Goal: Task Accomplishment & Management: Complete application form

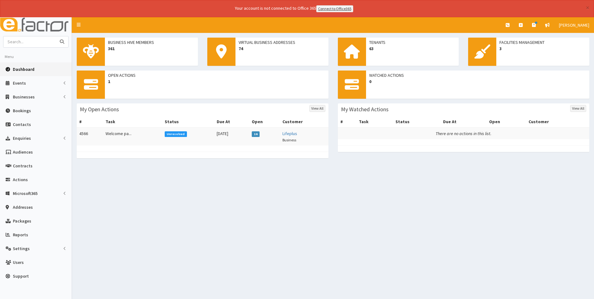
click at [13, 42] on input "text" at bounding box center [29, 41] width 53 height 11
type input "C"
type input "a"
type input "aBATIS"
click at [56, 36] on button "submit" at bounding box center [62, 41] width 13 height 11
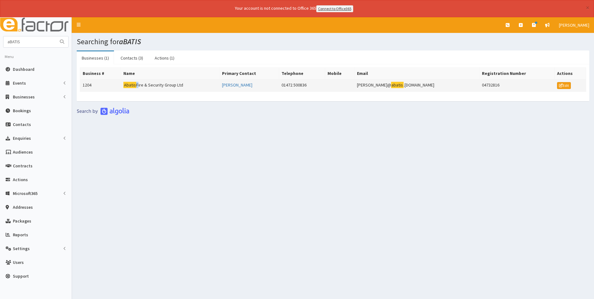
click at [141, 84] on td "Abatis Fire & Security Group Ltd" at bounding box center [170, 85] width 99 height 13
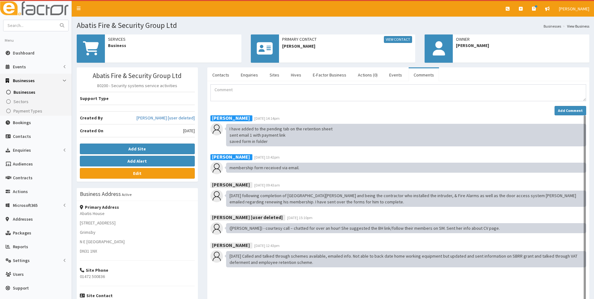
scroll to position [31, 0]
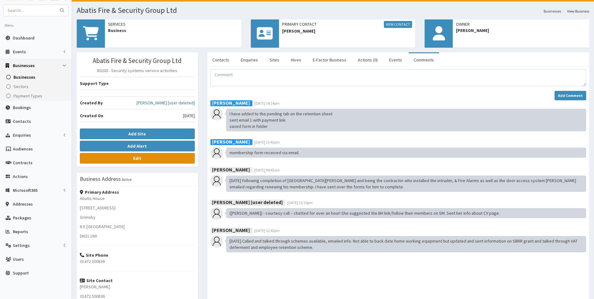
click at [166, 159] on link "Edit" at bounding box center [137, 158] width 115 height 11
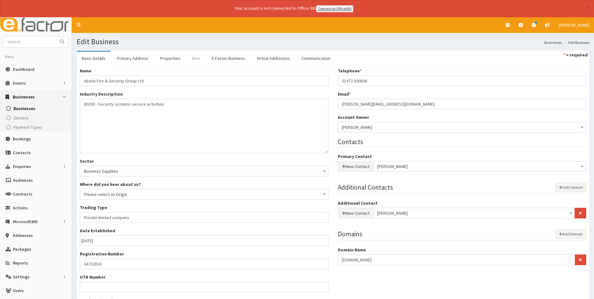
click at [193, 60] on link "Hive" at bounding box center [196, 58] width 18 height 13
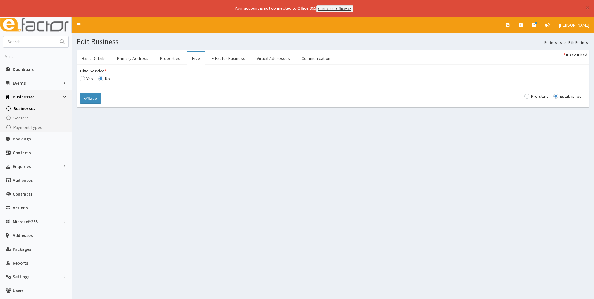
click at [89, 79] on input "Hive Service *" at bounding box center [86, 78] width 13 height 4
radio input "true"
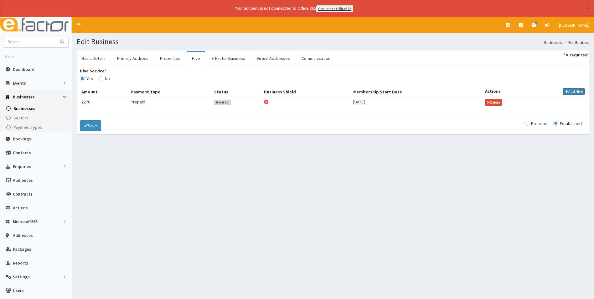
click at [568, 90] on button "Add Hive" at bounding box center [574, 91] width 22 height 7
select select
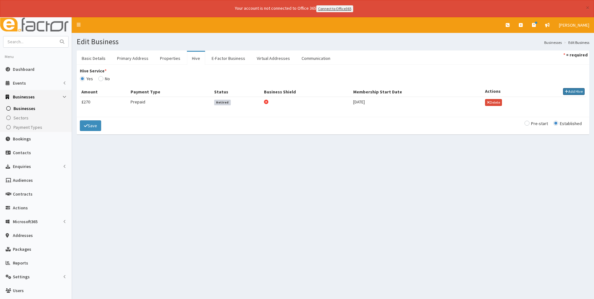
select select
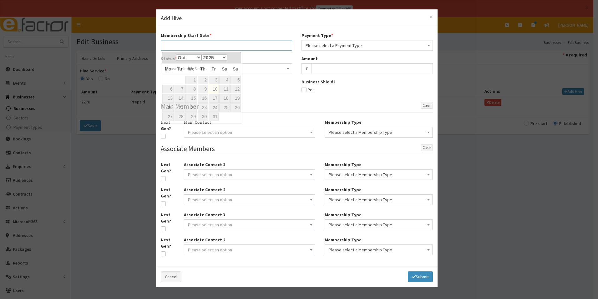
click at [224, 47] on input "text" at bounding box center [226, 45] width 131 height 11
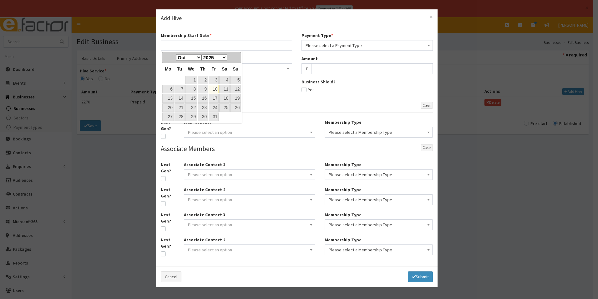
click at [217, 90] on link "10" at bounding box center [214, 89] width 10 height 8
type input "[DATE]"
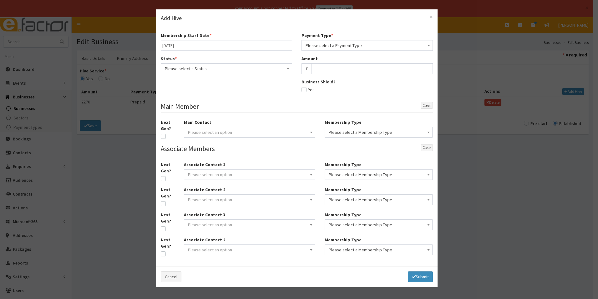
click at [261, 69] on span "Please select a Status" at bounding box center [226, 68] width 123 height 9
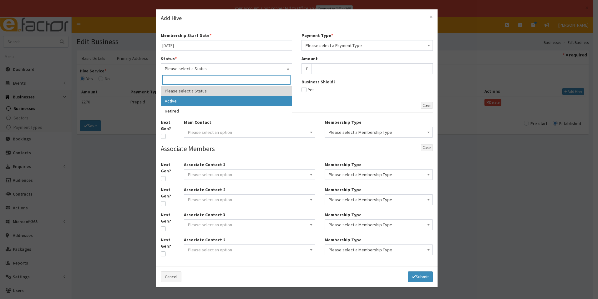
select select "1"
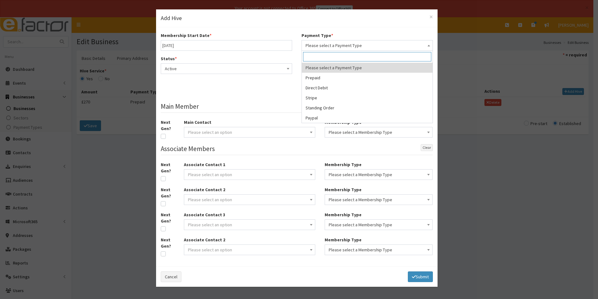
click at [324, 45] on span "Please select a Payment Type" at bounding box center [367, 45] width 123 height 9
select select "2"
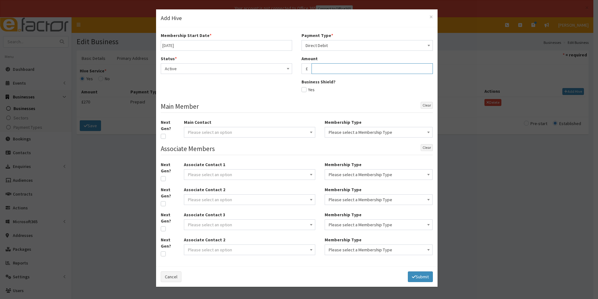
click at [322, 68] on input "text" at bounding box center [372, 68] width 121 height 11
type input "50"
drag, startPoint x: 299, startPoint y: 106, endPoint x: 301, endPoint y: 101, distance: 5.5
click at [299, 105] on legend "Main Member Clear" at bounding box center [297, 107] width 272 height 11
click at [276, 133] on span "Please select an option" at bounding box center [249, 132] width 123 height 9
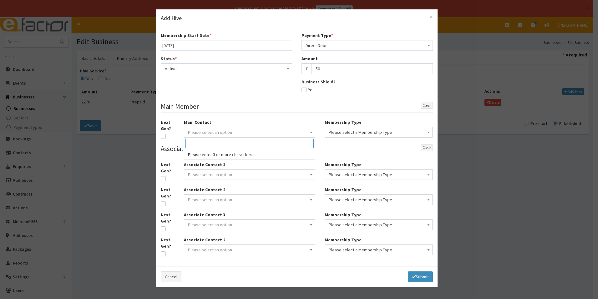
type input "c"
type input "Chris Stephenson"
click at [181, 168] on div "Associate Contact 1 Please select an option" at bounding box center [249, 172] width 141 height 23
click at [207, 133] on span "Please select an option" at bounding box center [210, 132] width 44 height 6
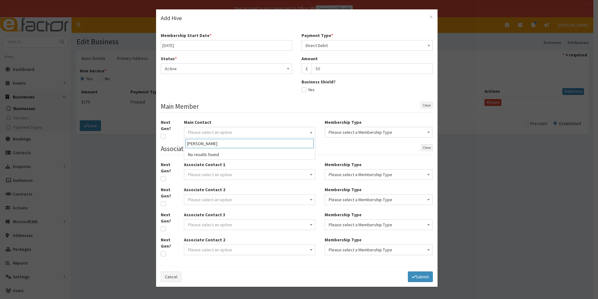
click at [197, 145] on input "Chris stephenson" at bounding box center [250, 143] width 128 height 9
click at [237, 144] on input "Christopher stephenson" at bounding box center [250, 143] width 128 height 9
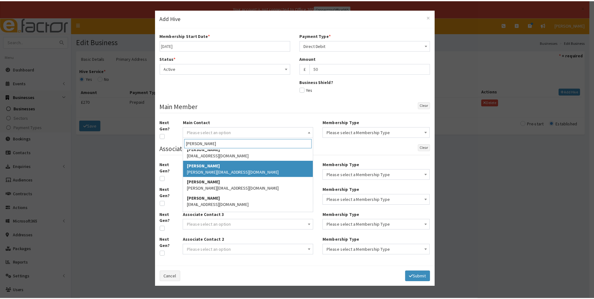
scroll to position [63, 0]
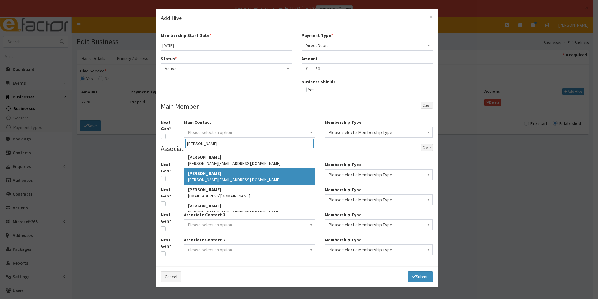
type input "Christopher"
select select "1650"
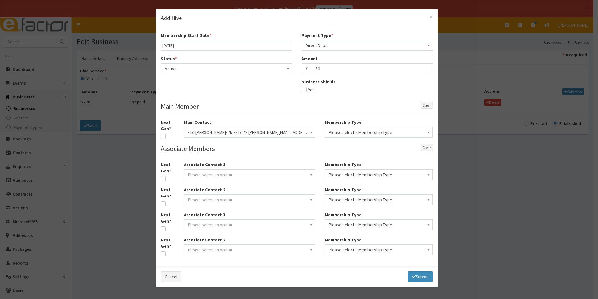
click at [336, 130] on span "Please select a Membership Type" at bounding box center [379, 132] width 100 height 9
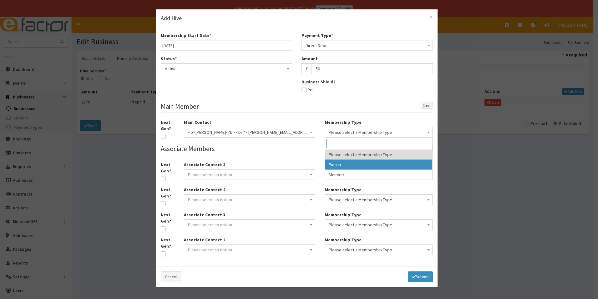
select select "1"
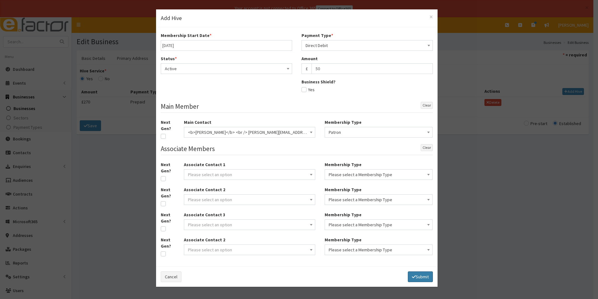
click at [427, 274] on button "Submit" at bounding box center [420, 276] width 25 height 11
select select
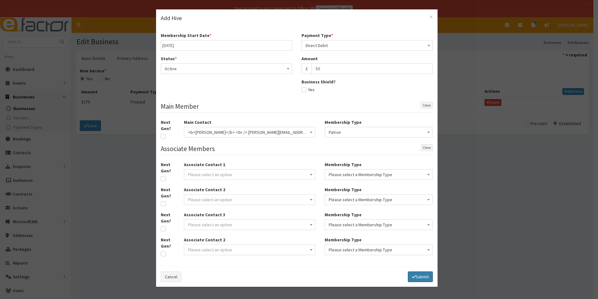
select select
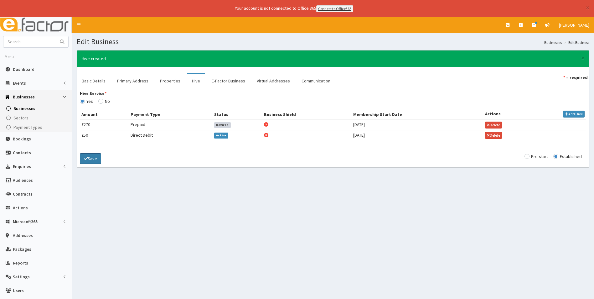
click at [93, 156] on button "Save" at bounding box center [90, 158] width 21 height 11
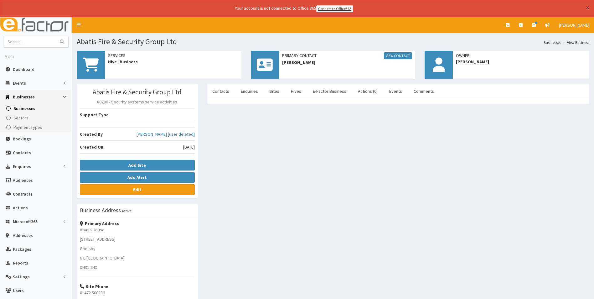
click at [587, 8] on button "×" at bounding box center [587, 7] width 3 height 7
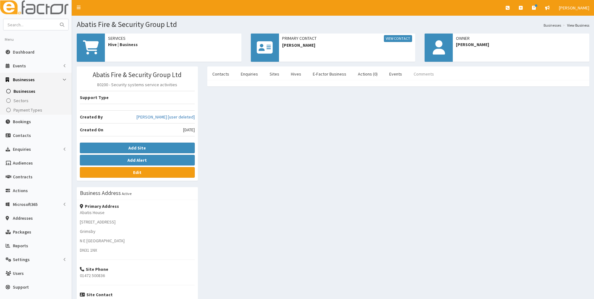
click at [417, 71] on link "Comments" at bounding box center [423, 73] width 30 height 13
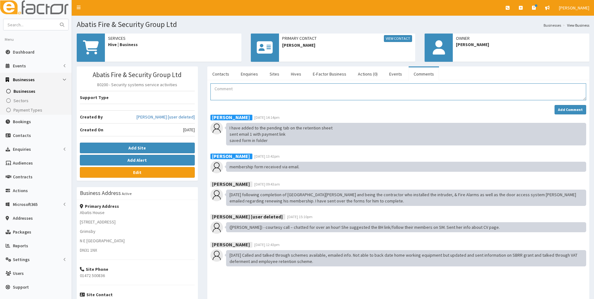
click at [343, 97] on textarea "Comment" at bounding box center [398, 91] width 376 height 17
click at [243, 98] on textarea "payment received added to active members on retention sheet added to amilchimp" at bounding box center [398, 91] width 376 height 17
drag, startPoint x: 238, startPoint y: 95, endPoint x: 242, endPoint y: 100, distance: 6.1
click at [238, 96] on textarea "payment received added to active members on retention sheet added to amilchimp" at bounding box center [398, 91] width 376 height 17
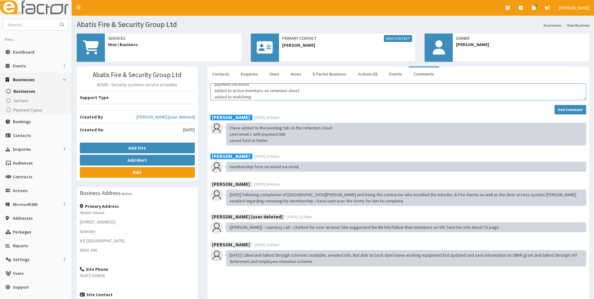
click at [259, 94] on textarea "payment received added to active members on retention sheet added to mailchimp" at bounding box center [398, 91] width 376 height 17
click at [262, 98] on textarea "payment received added to active members on retention sheet added to mailchimp" at bounding box center [398, 91] width 376 height 17
type textarea "payment received added to active members on retention sheet added to mailchimp …"
click at [559, 109] on button "Add Comment" at bounding box center [570, 109] width 32 height 9
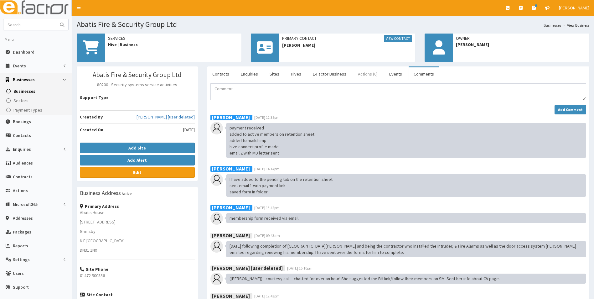
click at [362, 71] on link "Actions (0)" at bounding box center [368, 73] width 30 height 13
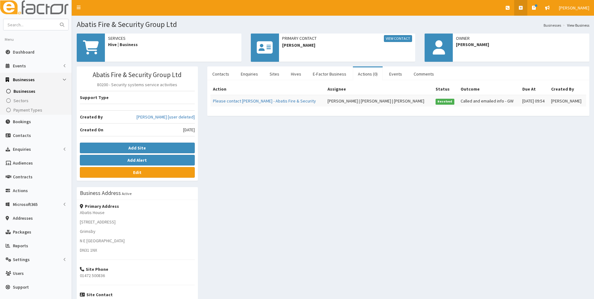
click at [525, 6] on link at bounding box center [520, 8] width 13 height 16
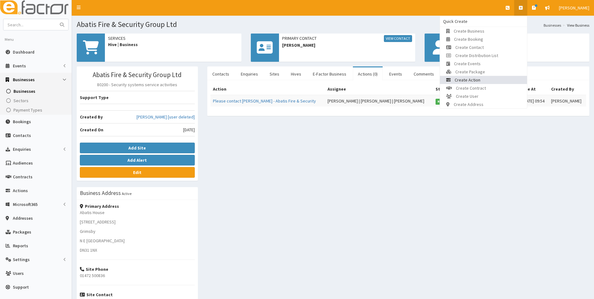
click at [480, 77] on span "Create Action" at bounding box center [467, 80] width 26 height 6
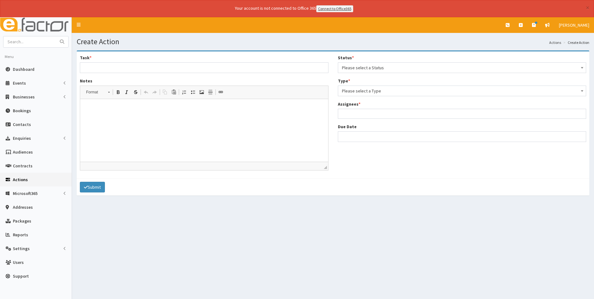
select select
click at [377, 69] on span "Please select a Status" at bounding box center [462, 67] width 240 height 9
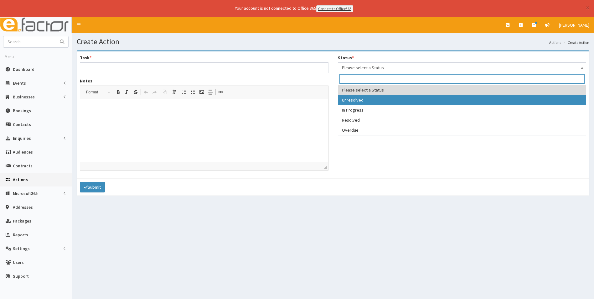
select select "1"
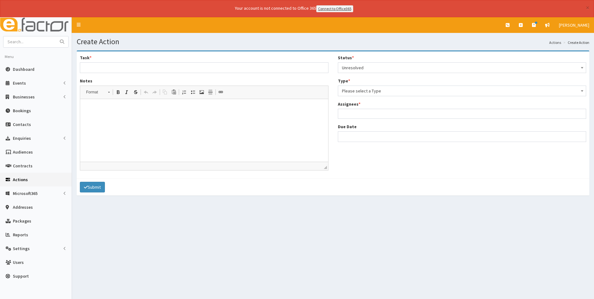
click at [362, 94] on span "Please select a Type" at bounding box center [462, 90] width 240 height 9
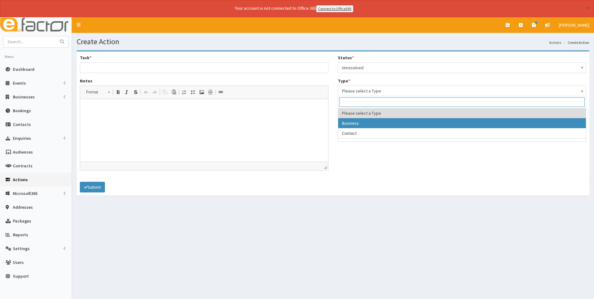
select select "business"
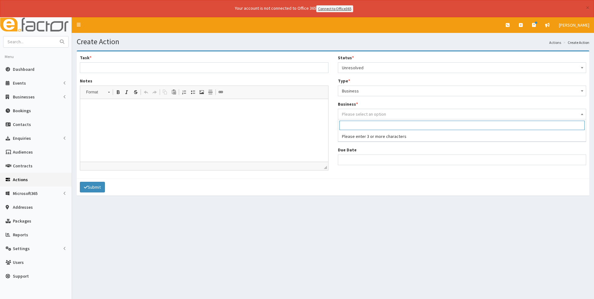
click at [359, 114] on span "Please select an option" at bounding box center [364, 114] width 44 height 6
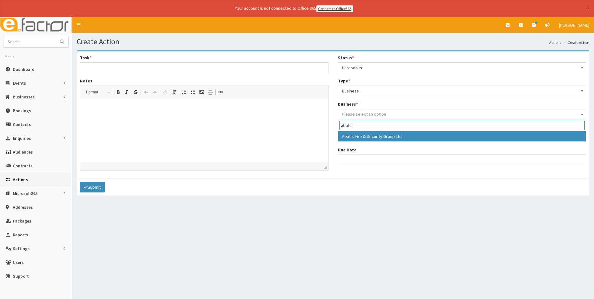
type input "abatis"
select select "1204"
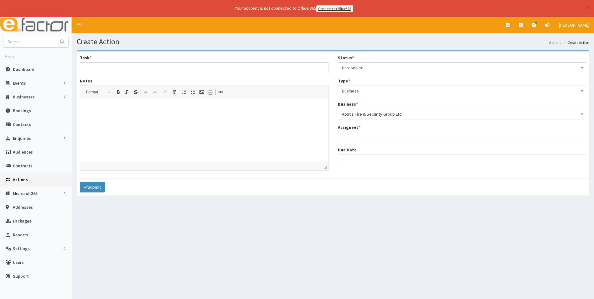
click at [416, 138] on ul at bounding box center [462, 136] width 248 height 8
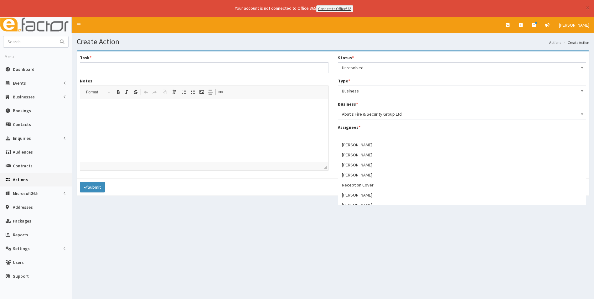
scroll to position [125, 0]
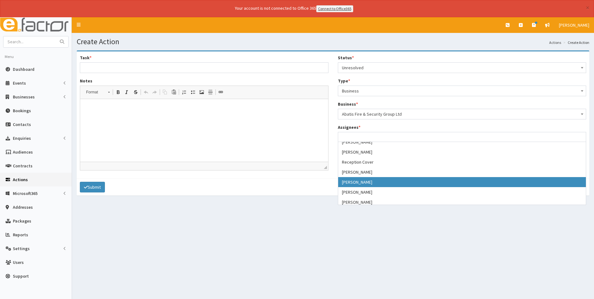
select select "44"
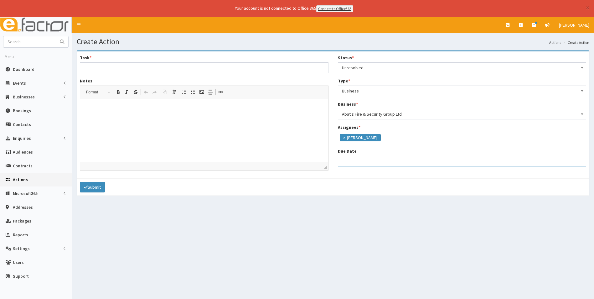
click at [350, 160] on input "Due Date" at bounding box center [462, 161] width 248 height 11
select select "12"
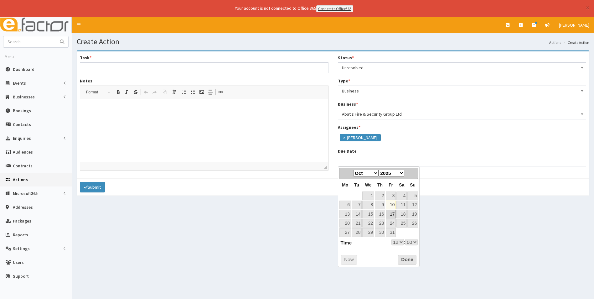
click at [392, 216] on link "17" at bounding box center [391, 214] width 10 height 8
type input "17-10-2025 12:00"
select select "12"
click at [449, 205] on section "Task * Notes Rich Text Editor, notes Editor toolbars Format Format Bold Keyboar…" at bounding box center [333, 126] width 522 height 161
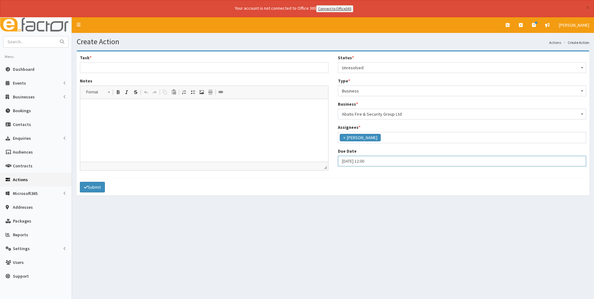
click at [372, 163] on input "17-10-2025 12:00" at bounding box center [462, 161] width 248 height 11
select select "12"
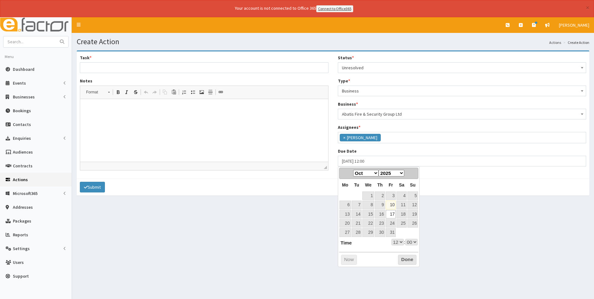
click at [400, 243] on select "00 01 02 03 04 05 06 07 08 09 10 11 12 13 14 15 16 17 18 19 20 21 22 23" at bounding box center [397, 241] width 13 height 7
type input "17-10-2025 17:00"
select select "17"
click at [400, 261] on button "Done" at bounding box center [407, 259] width 18 height 10
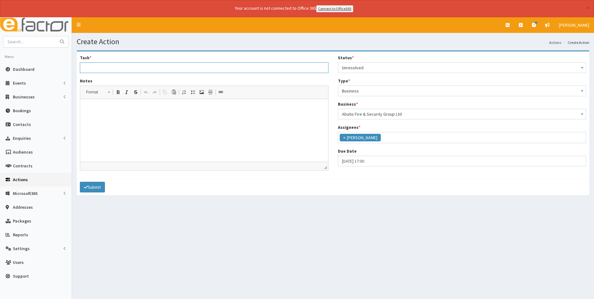
click at [217, 72] on input "Task *" at bounding box center [204, 67] width 248 height 11
type input "new member welcome pack"
click at [227, 108] on p at bounding box center [203, 108] width 235 height 7
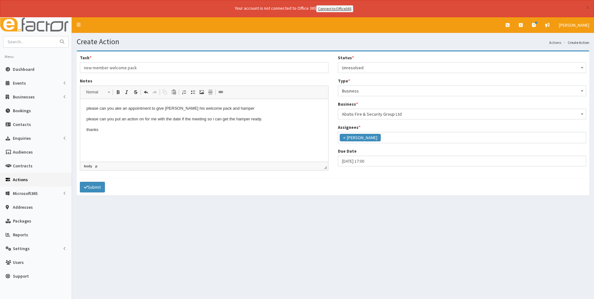
click at [115, 108] on p "please can you ake an appointment to give chris his welcome pack and hamper" at bounding box center [203, 108] width 235 height 7
click at [99, 188] on button "Submit" at bounding box center [92, 187] width 25 height 11
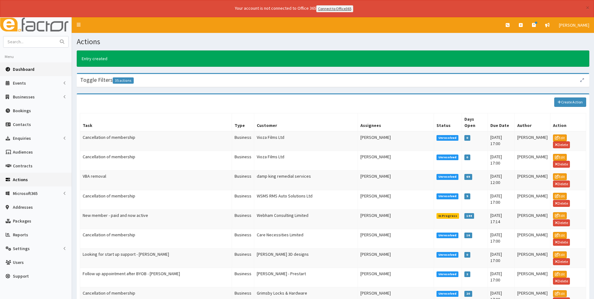
click at [20, 63] on link "Dashboard" at bounding box center [36, 69] width 72 height 14
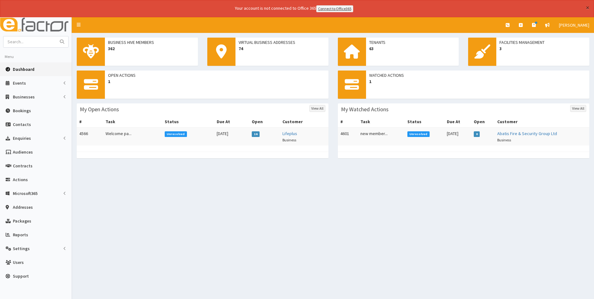
click at [586, 8] on button "×" at bounding box center [587, 7] width 3 height 7
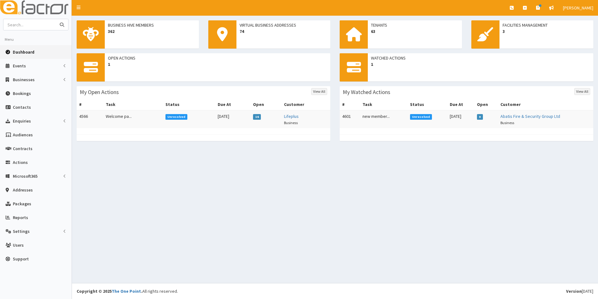
click at [35, 24] on input "text" at bounding box center [29, 24] width 53 height 11
type input "genius technoogy"
click at [56, 19] on button "submit" at bounding box center [62, 24] width 13 height 11
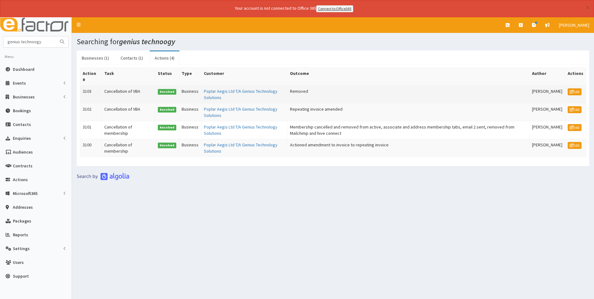
click at [214, 94] on td "Poplar Aegis Ltd T/A Genius Technology Solutions" at bounding box center [244, 94] width 86 height 18
click at [209, 93] on link "Poplar Aegis Ltd T/A Genius Technology Solutions" at bounding box center [241, 94] width 74 height 12
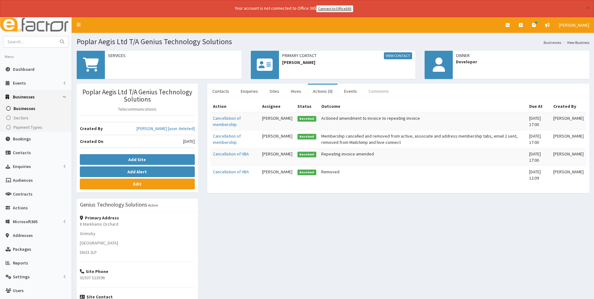
click at [366, 92] on link "Comments" at bounding box center [378, 90] width 30 height 13
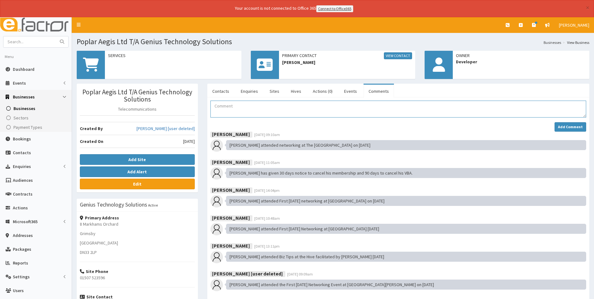
click at [334, 105] on textarea "Comment" at bounding box center [398, 108] width 376 height 17
type textarea "T"
type textarea "Membership form received via email sent to [PERSON_NAME] for payment link and i…"
click at [572, 124] on strong "Add Comment" at bounding box center [570, 126] width 25 height 5
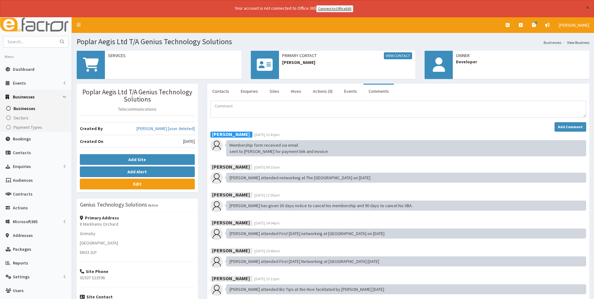
click at [586, 9] on button "×" at bounding box center [587, 7] width 3 height 7
